Goal: Information Seeking & Learning: Learn about a topic

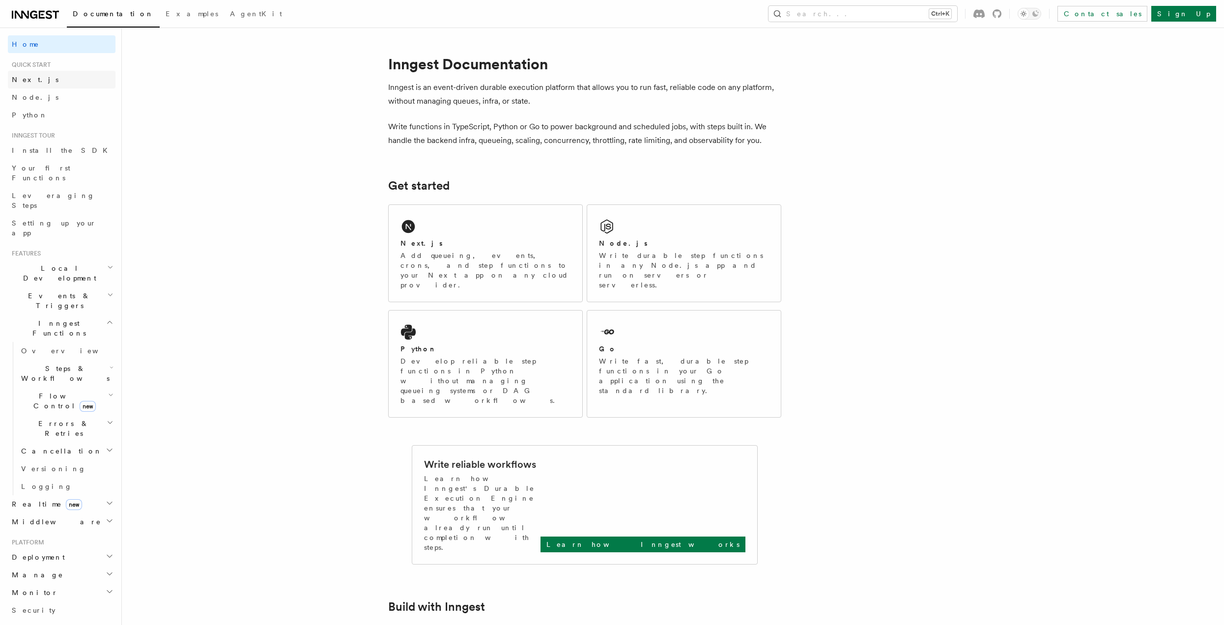
click at [31, 77] on span "Next.js" at bounding box center [35, 80] width 47 height 8
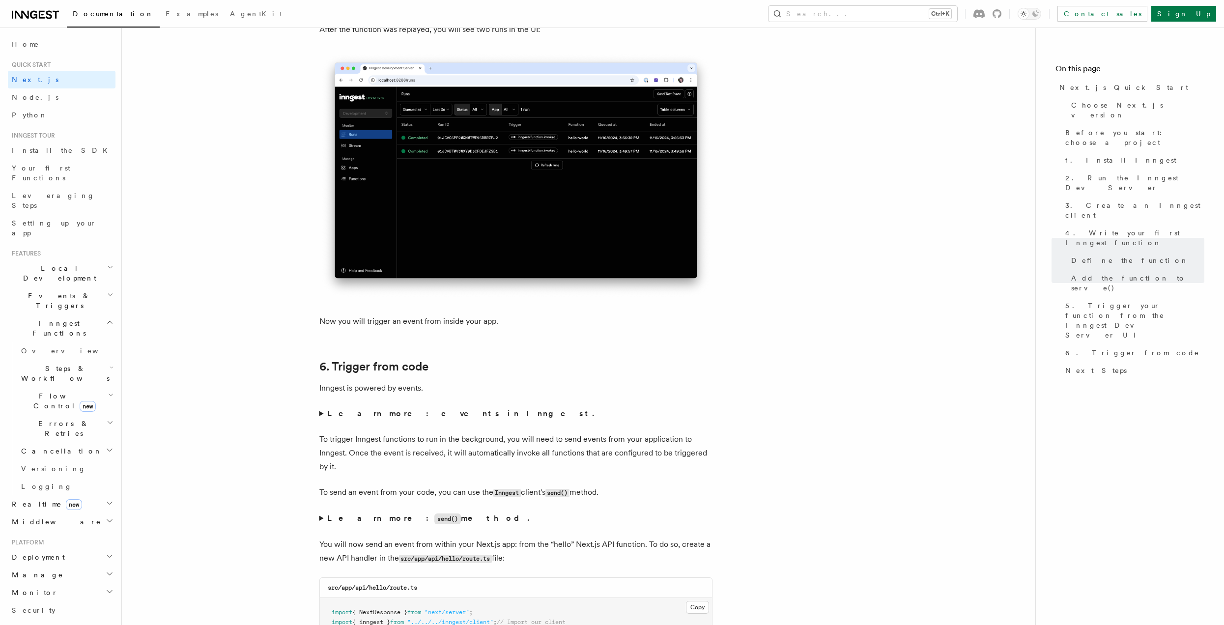
scroll to position [4670, 0]
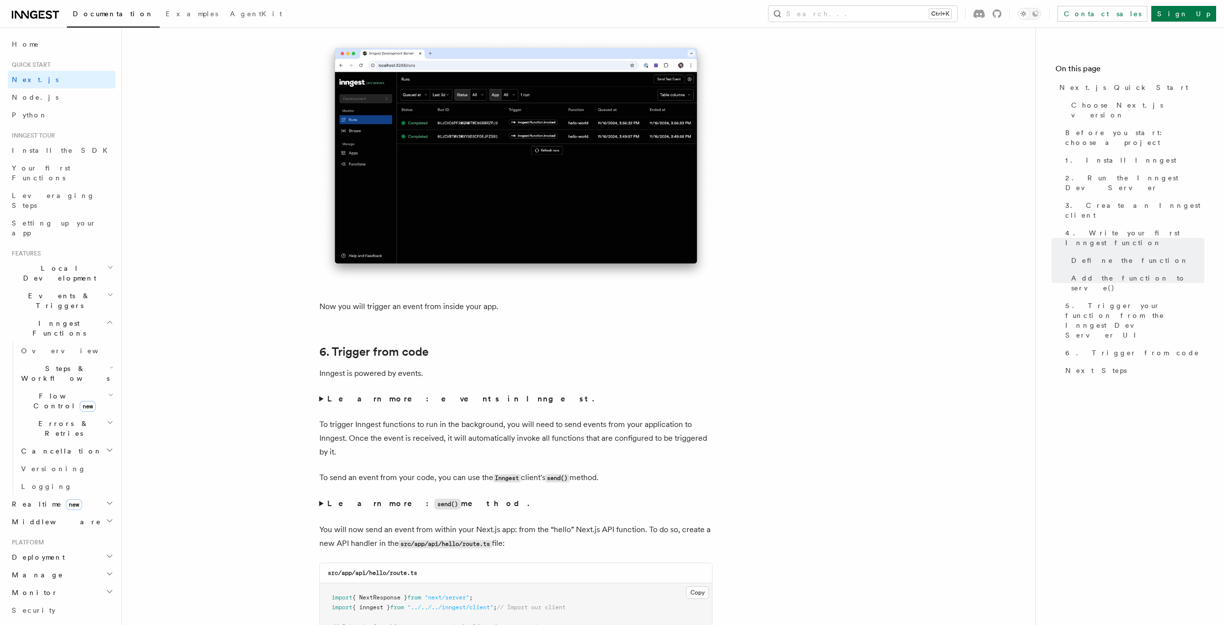
click at [321, 398] on summary "Learn more: events in Inngest." at bounding box center [516, 399] width 393 height 14
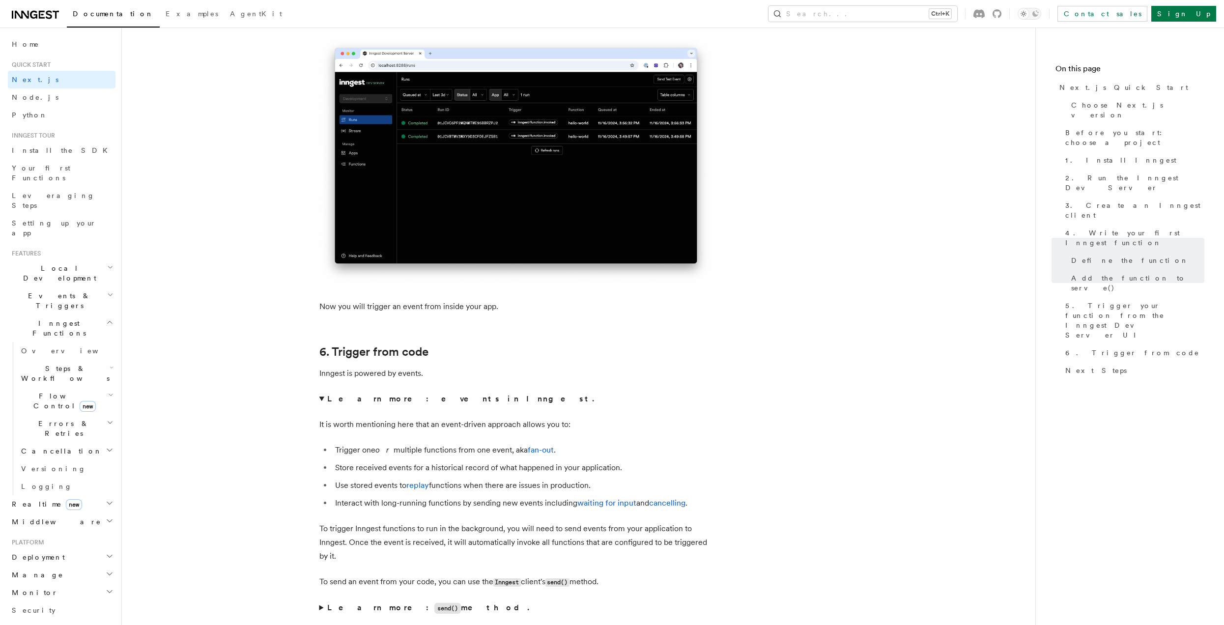
click at [321, 397] on summary "Learn more: events in Inngest." at bounding box center [516, 399] width 393 height 14
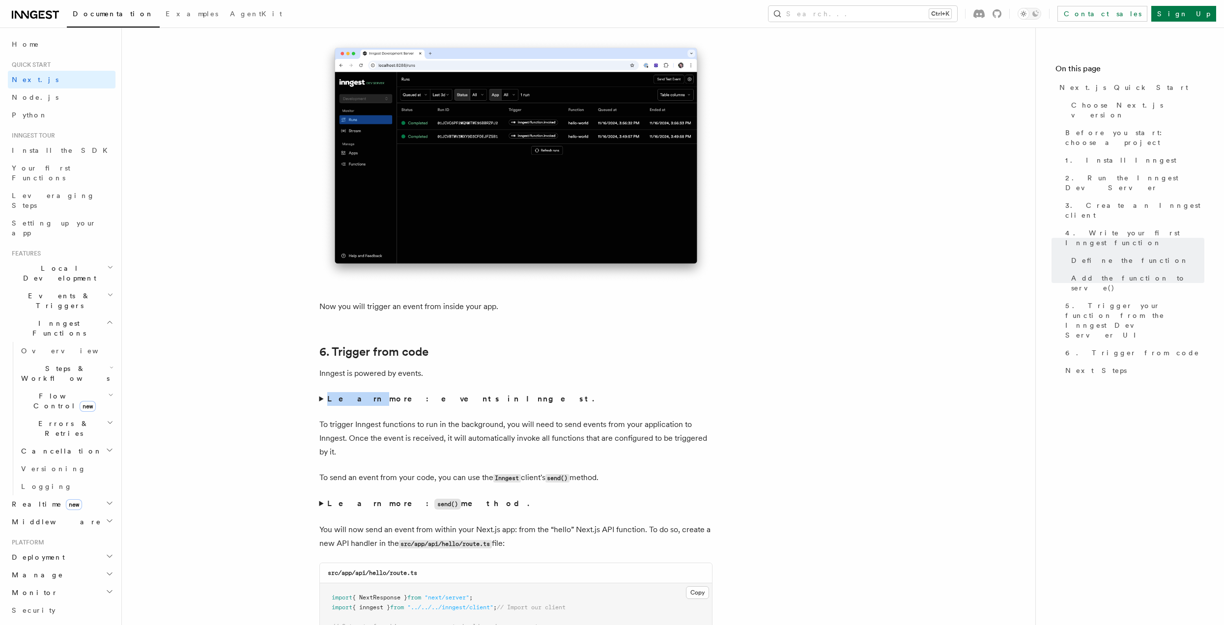
click at [321, 397] on summary "Learn more: events in Inngest." at bounding box center [516, 399] width 393 height 14
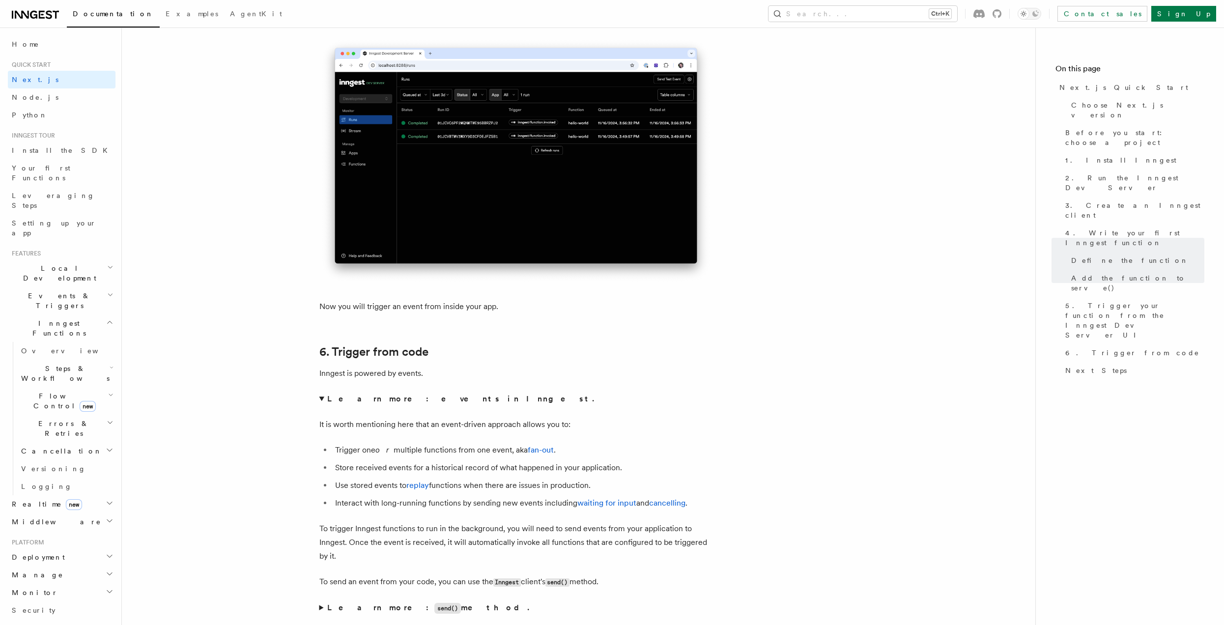
click at [412, 399] on strong "Learn more: events in Inngest." at bounding box center [461, 398] width 269 height 9
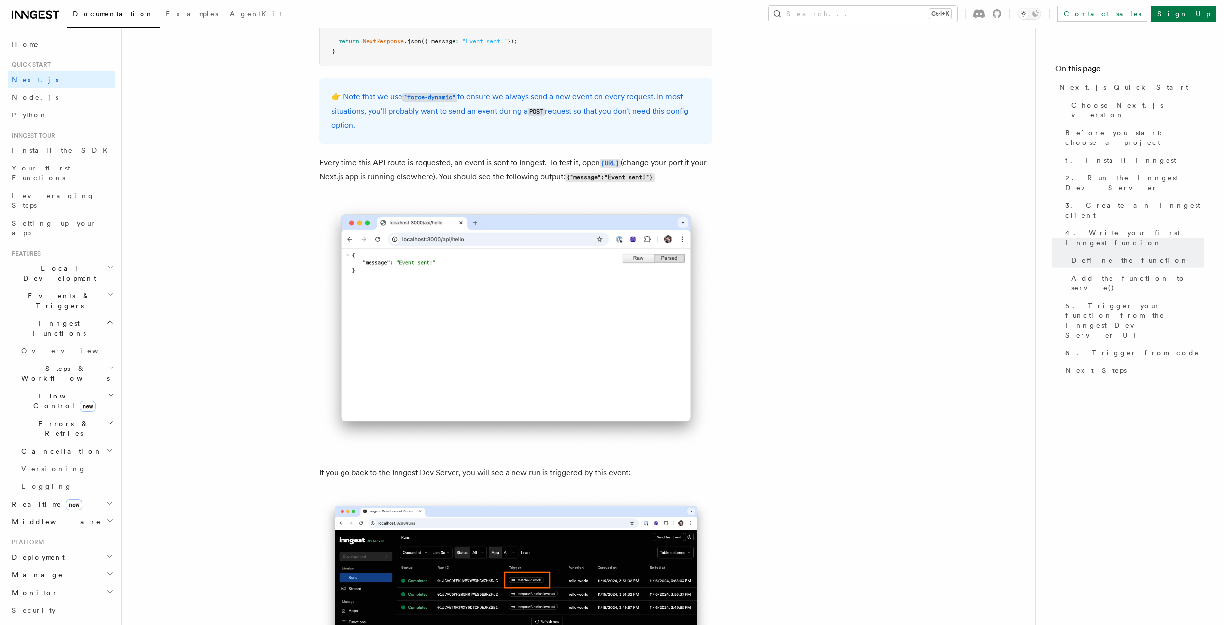
scroll to position [5555, 0]
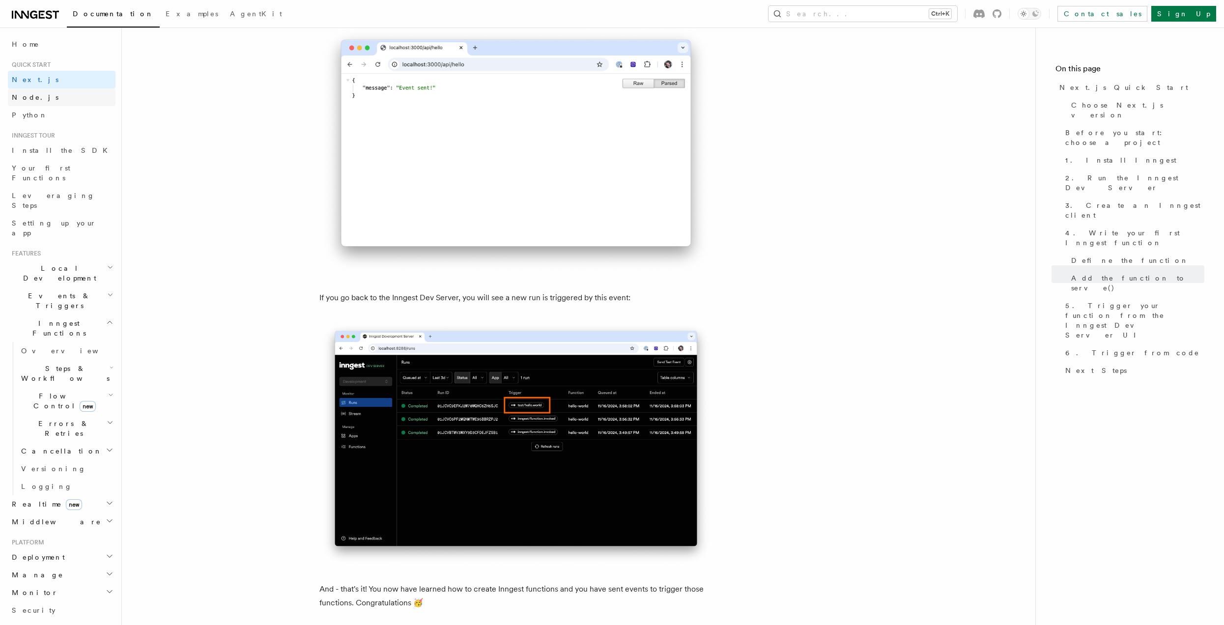
click at [36, 101] on link "Node.js" at bounding box center [62, 97] width 108 height 18
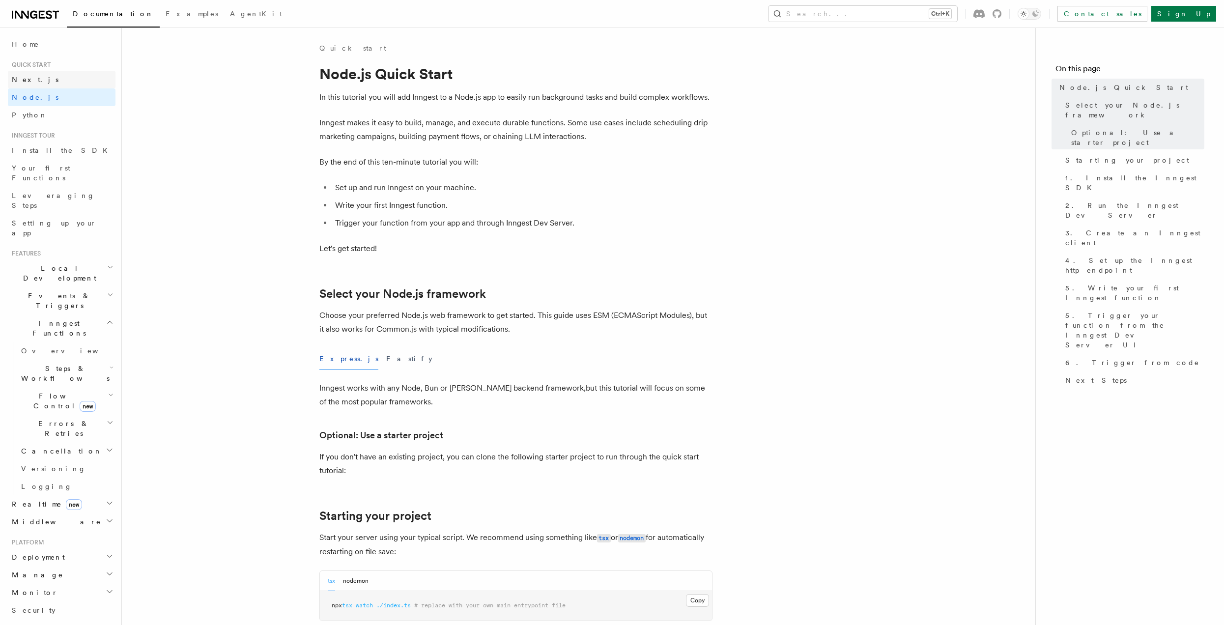
click at [30, 81] on span "Next.js" at bounding box center [35, 80] width 47 height 8
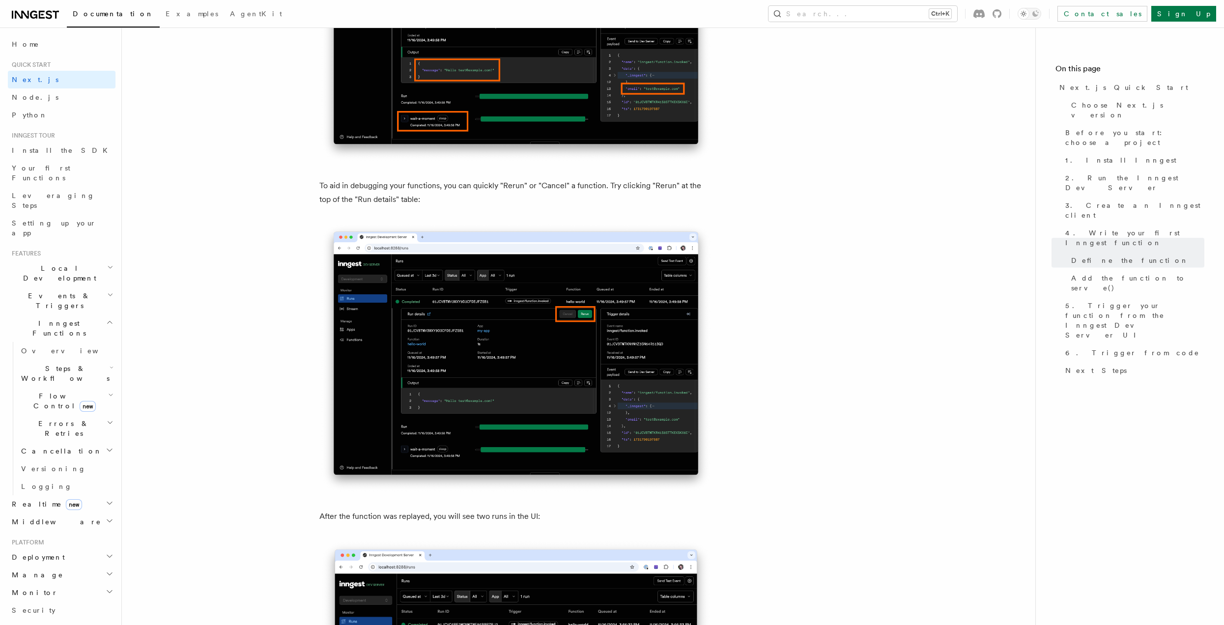
scroll to position [4129, 0]
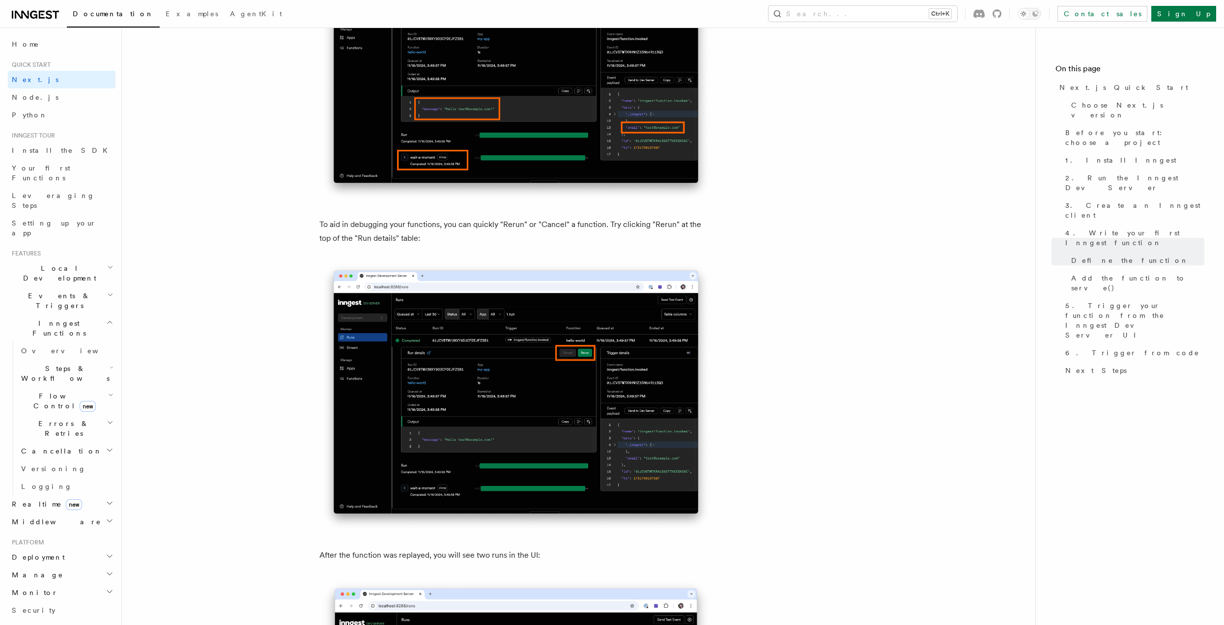
click at [449, 386] on img at bounding box center [516, 397] width 393 height 272
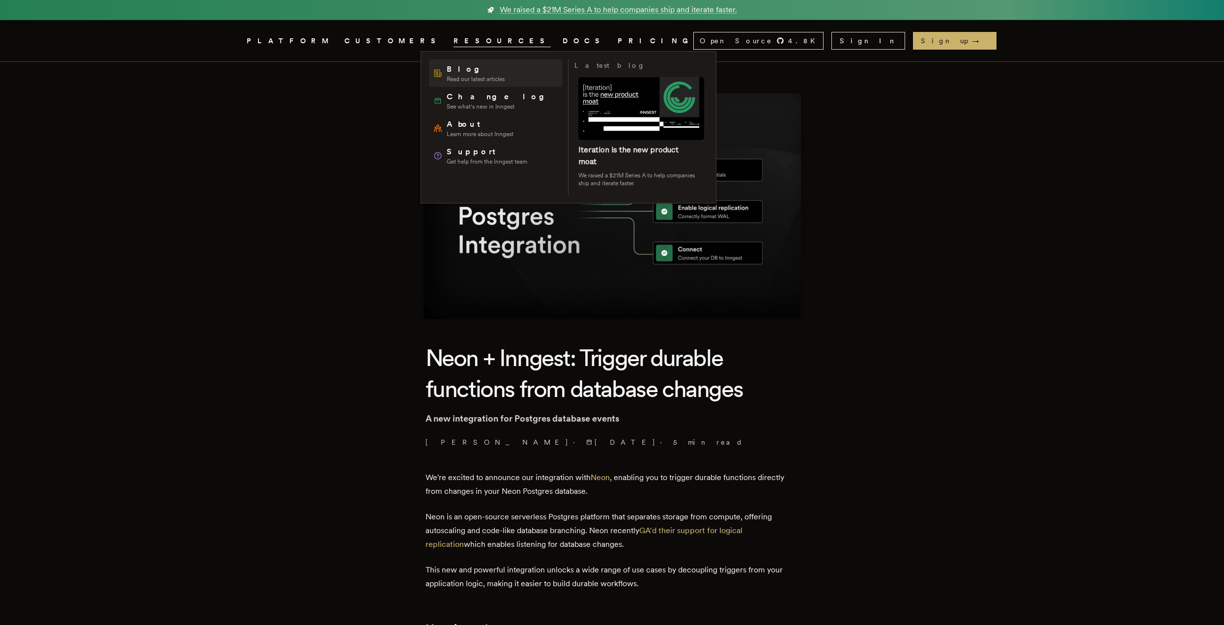
click at [485, 71] on span "Blog" at bounding box center [476, 69] width 58 height 12
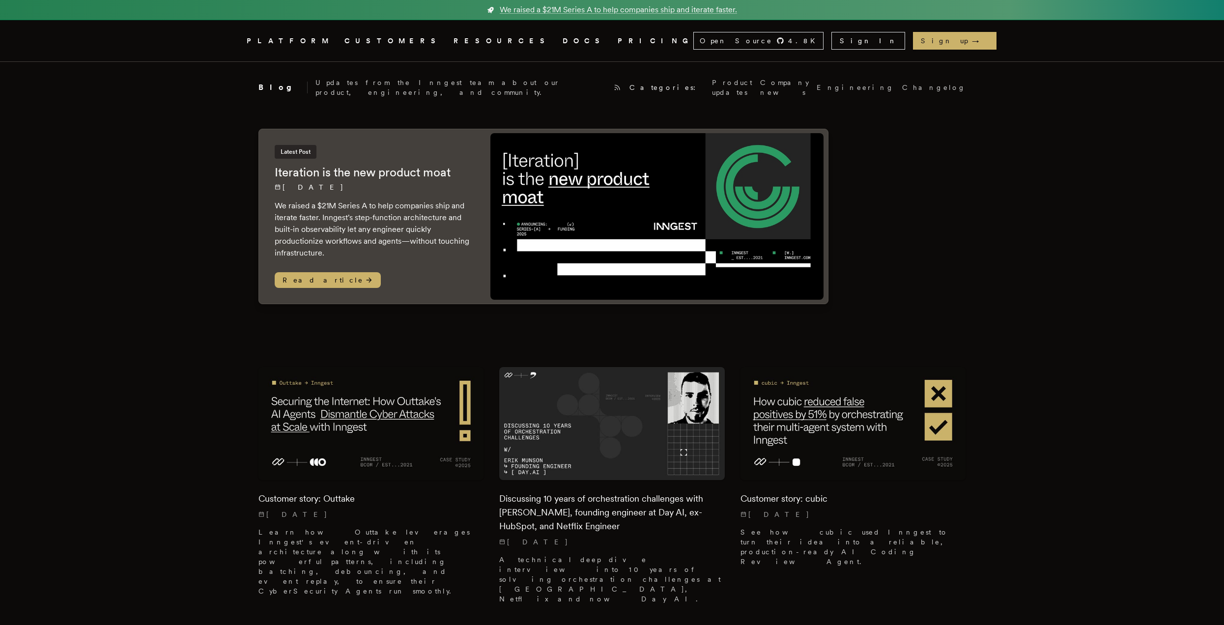
click at [618, 42] on link "PRICING" at bounding box center [656, 41] width 76 height 12
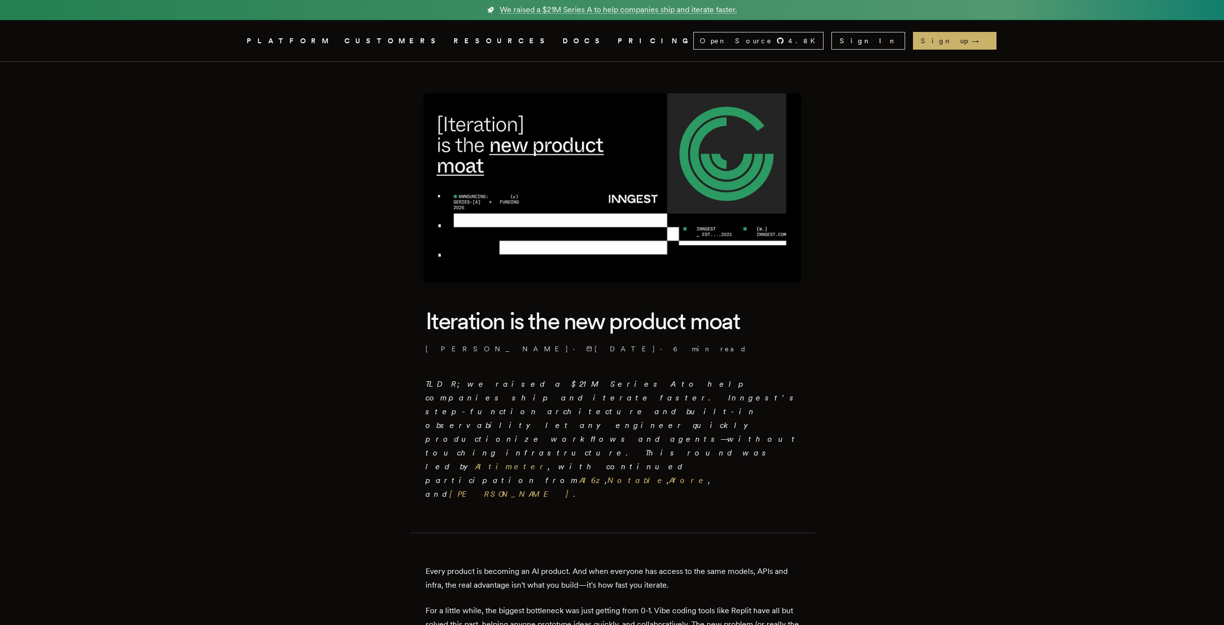
click at [618, 41] on link "PRICING" at bounding box center [656, 41] width 76 height 12
